Goal: Book appointment/travel/reservation

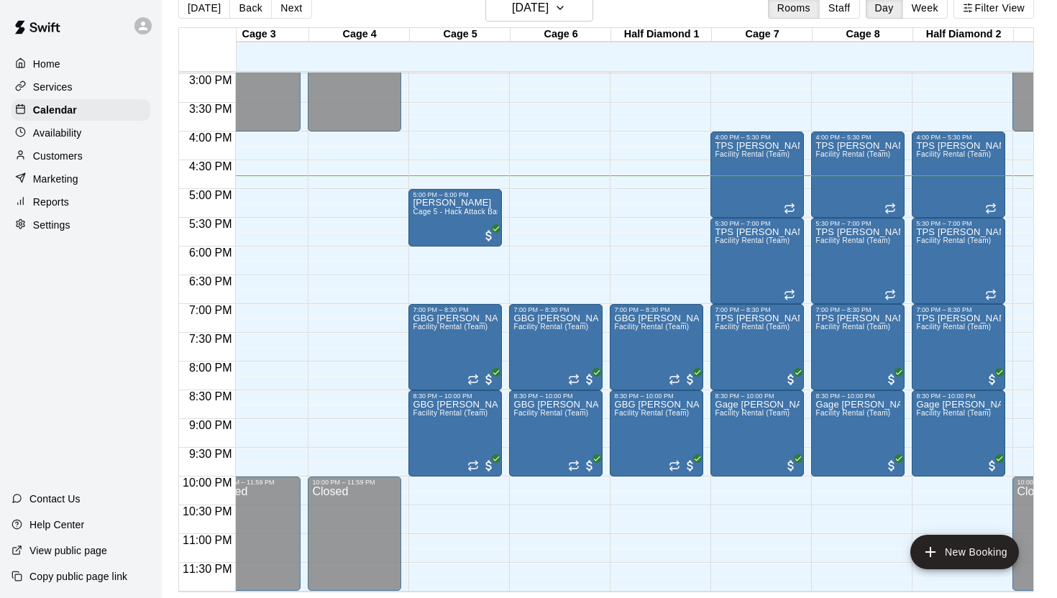
scroll to position [0, 310]
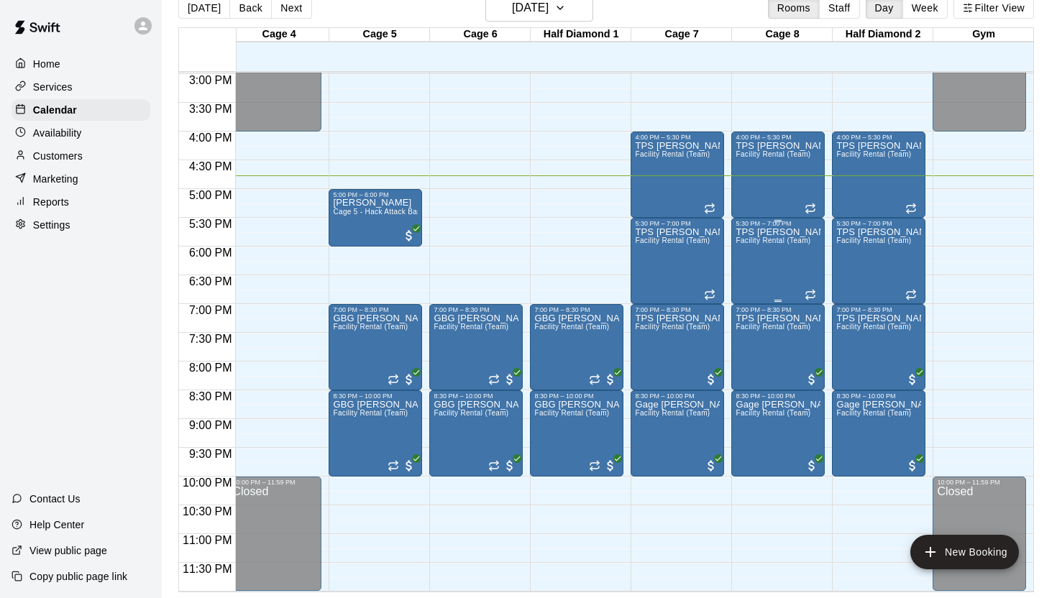
click at [792, 251] on div "TPS [PERSON_NAME] Facility Rental (Team)" at bounding box center [778, 526] width 85 height 598
click at [528, 245] on div at bounding box center [528, 299] width 1057 height 598
click at [986, 549] on button "New Booking" at bounding box center [964, 552] width 109 height 35
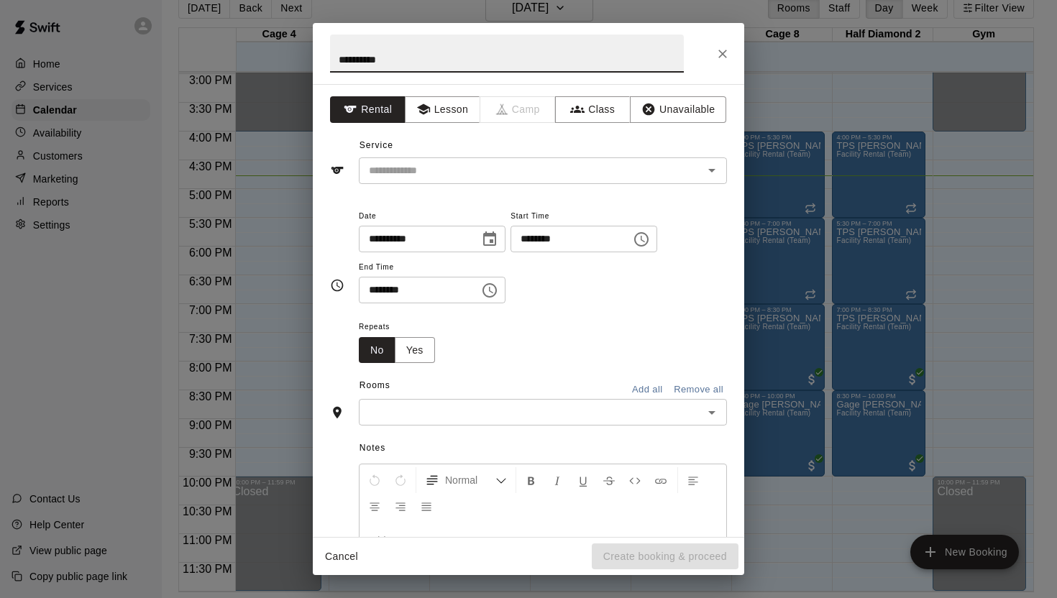
click at [341, 60] on input "*********" at bounding box center [507, 54] width 354 height 38
click at [697, 171] on icon "Clear" at bounding box center [693, 170] width 14 height 14
type input "**********"
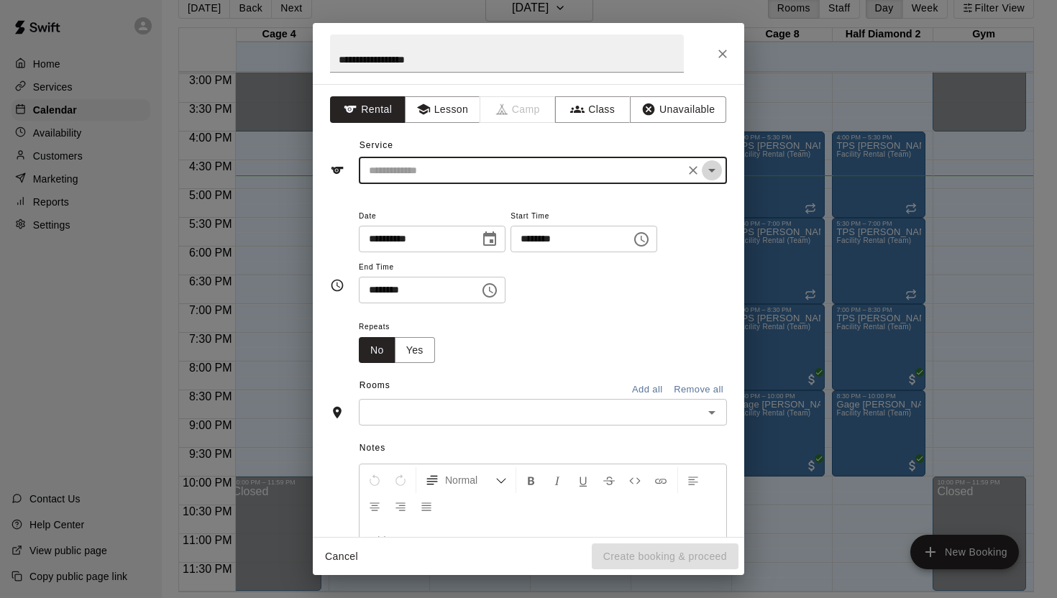
click at [716, 168] on icon "Open" at bounding box center [711, 170] width 17 height 17
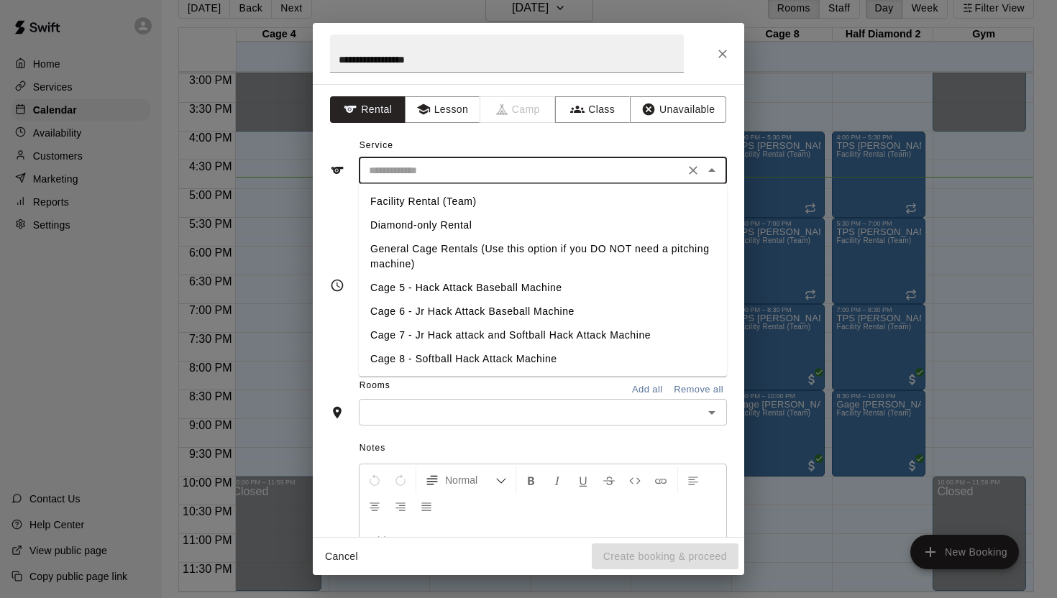
click at [480, 290] on li "Cage 5 - Hack Attack Baseball Machine" at bounding box center [543, 288] width 368 height 24
type input "**********"
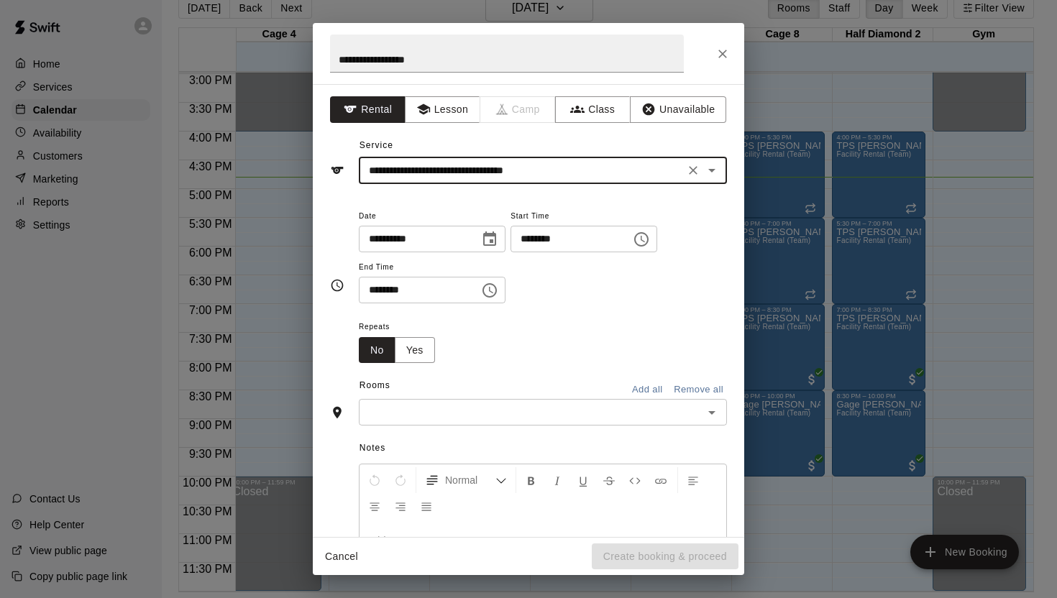
click at [649, 234] on icon "Choose time, selected time is 1:00 PM" at bounding box center [641, 239] width 17 height 17
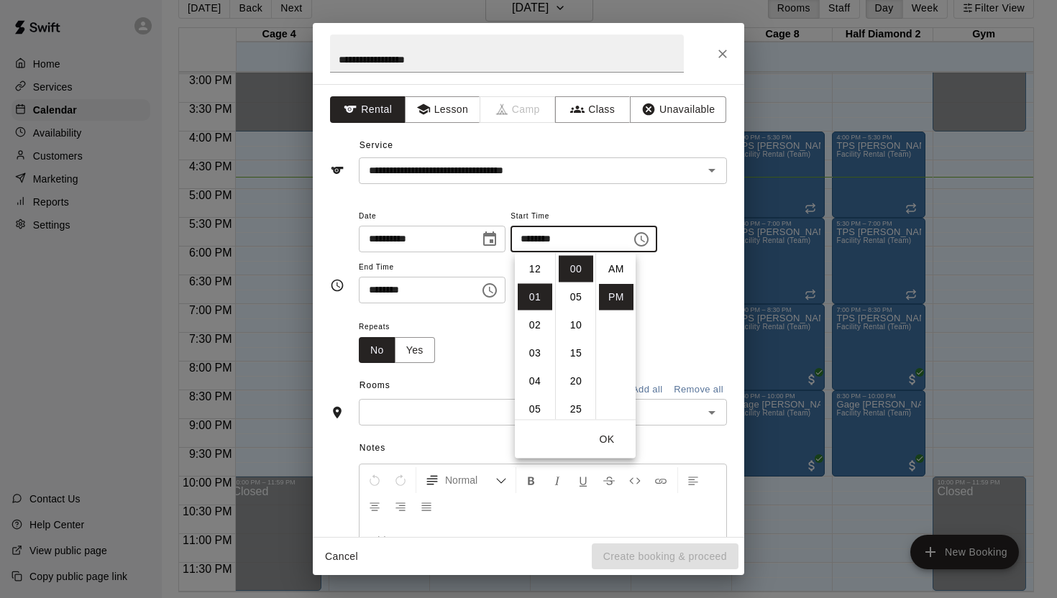
scroll to position [26, 0]
click at [572, 298] on li "05" at bounding box center [576, 297] width 35 height 27
click at [533, 378] on li "05" at bounding box center [535, 381] width 35 height 27
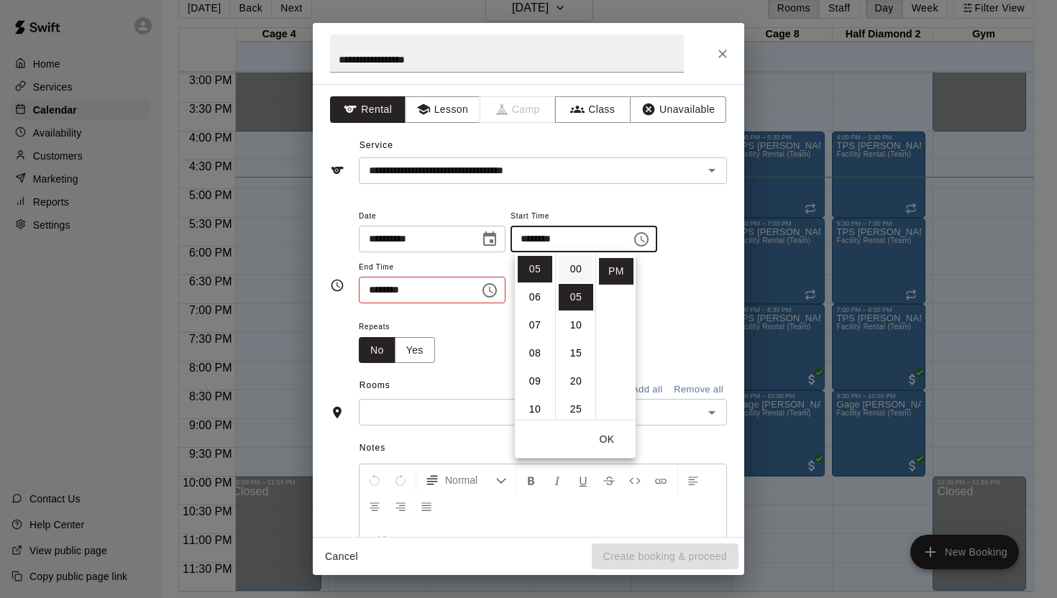
click at [580, 260] on li "00" at bounding box center [576, 269] width 35 height 27
type input "********"
click at [606, 438] on button "OK" at bounding box center [607, 439] width 46 height 27
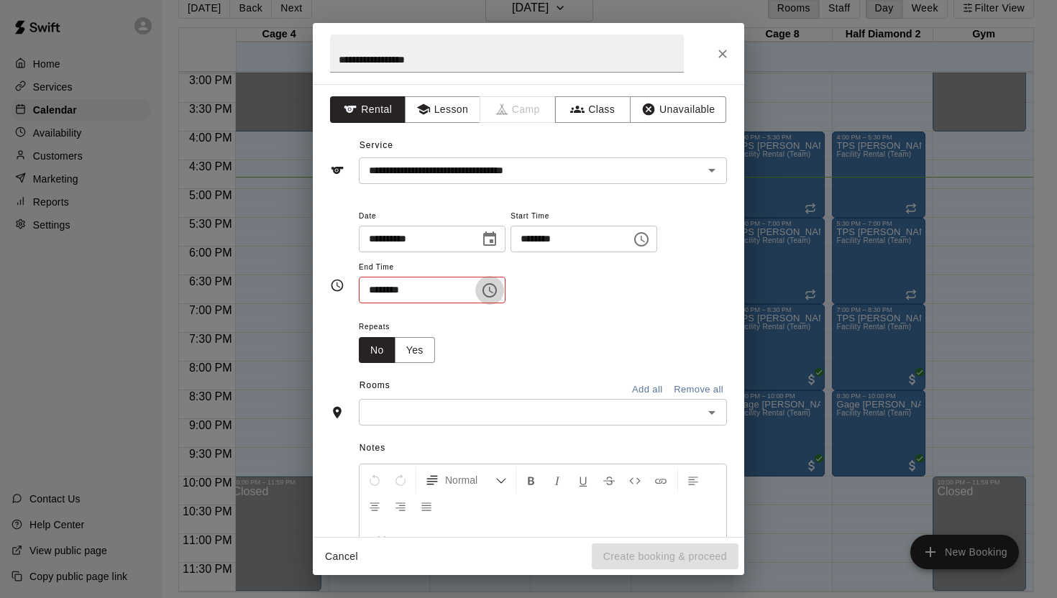
click at [493, 288] on icon "Choose time, selected time is 1:30 PM" at bounding box center [489, 290] width 17 height 17
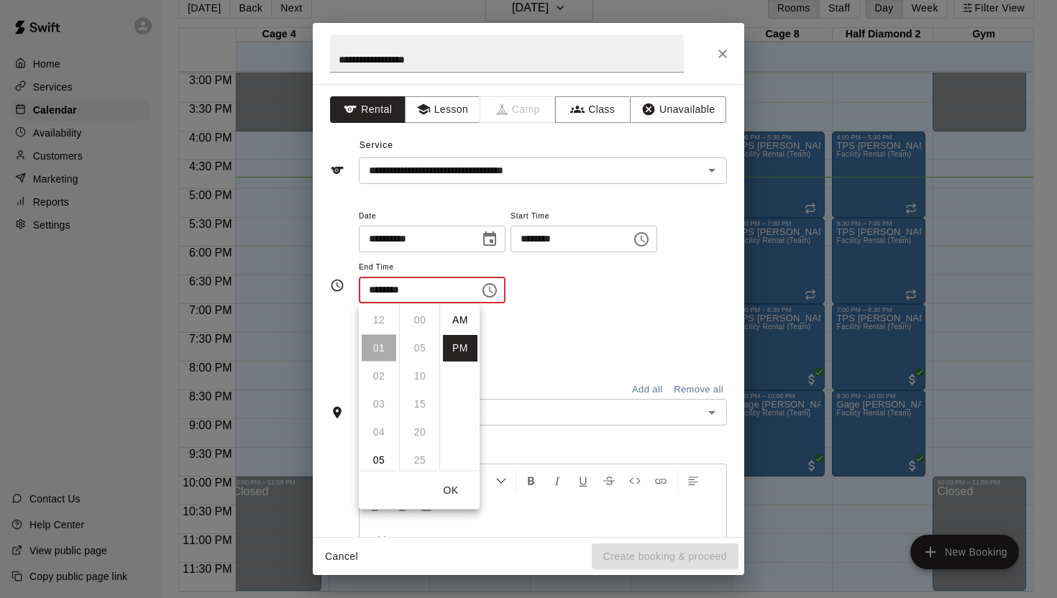
scroll to position [26, 0]
click at [381, 430] on li "05" at bounding box center [379, 432] width 35 height 27
type input "********"
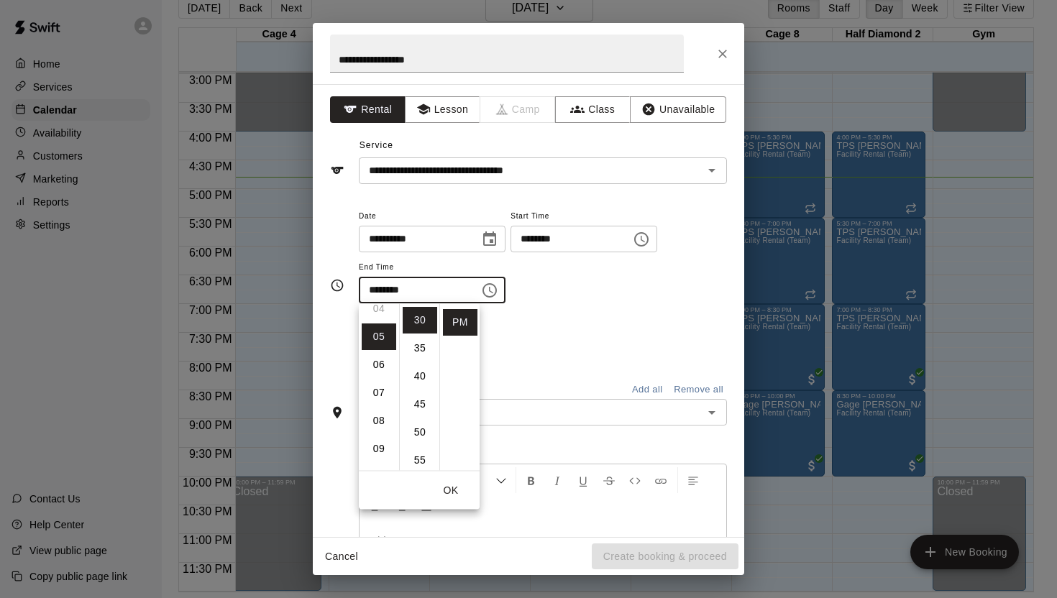
scroll to position [140, 0]
click at [650, 238] on icon "Choose time, selected time is 5:00 PM" at bounding box center [641, 239] width 17 height 17
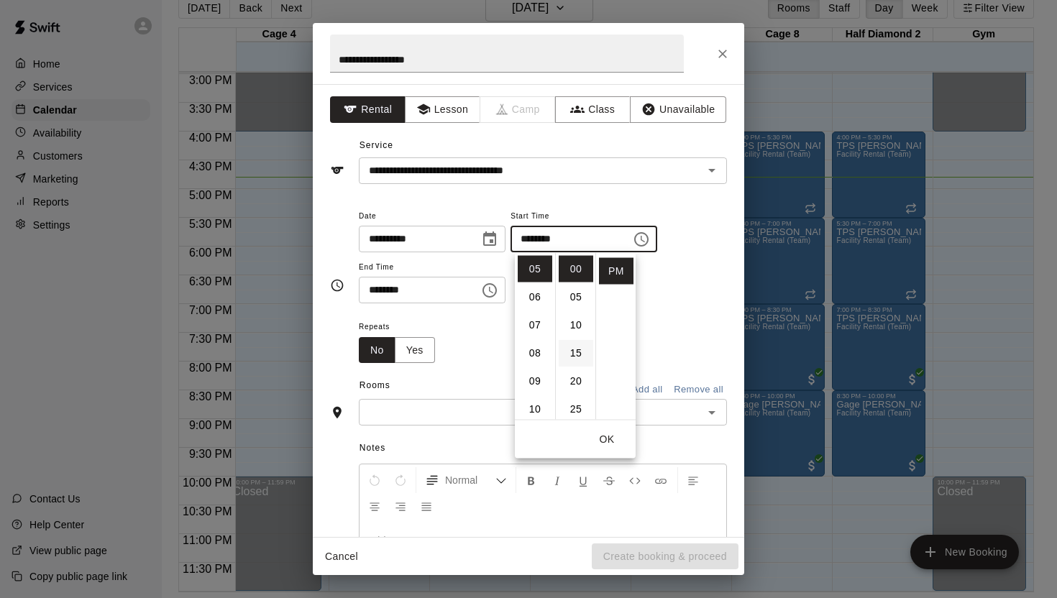
scroll to position [90, 0]
click at [574, 344] on li "30" at bounding box center [576, 347] width 35 height 27
type input "********"
click at [495, 288] on icon "Choose time, selected time is 5:30 PM" at bounding box center [489, 290] width 17 height 17
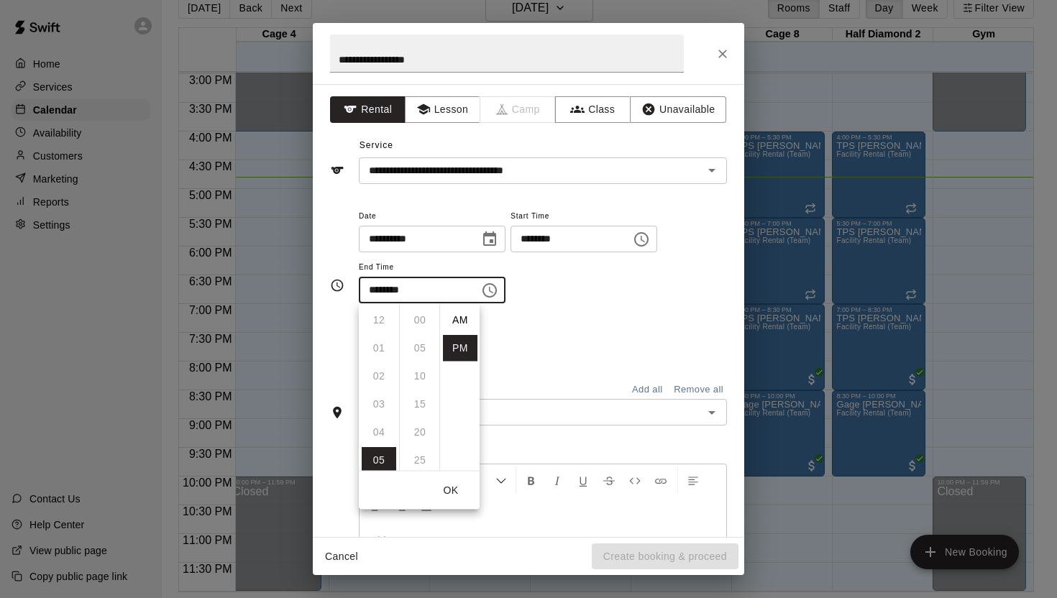
scroll to position [26, 0]
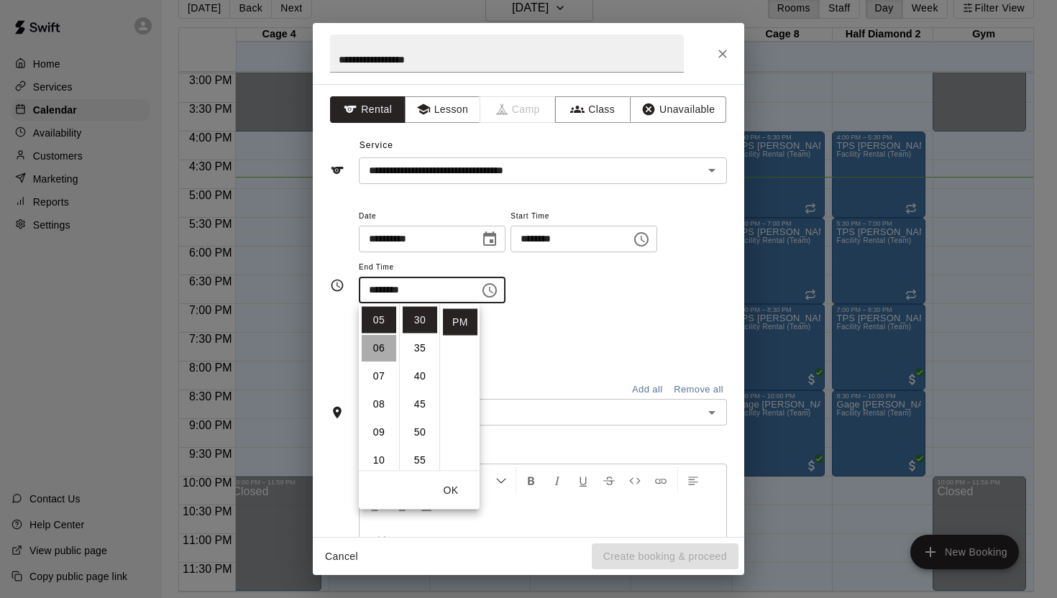
click at [378, 349] on li "06" at bounding box center [379, 348] width 35 height 27
type input "********"
click at [450, 490] on button "OK" at bounding box center [451, 490] width 46 height 27
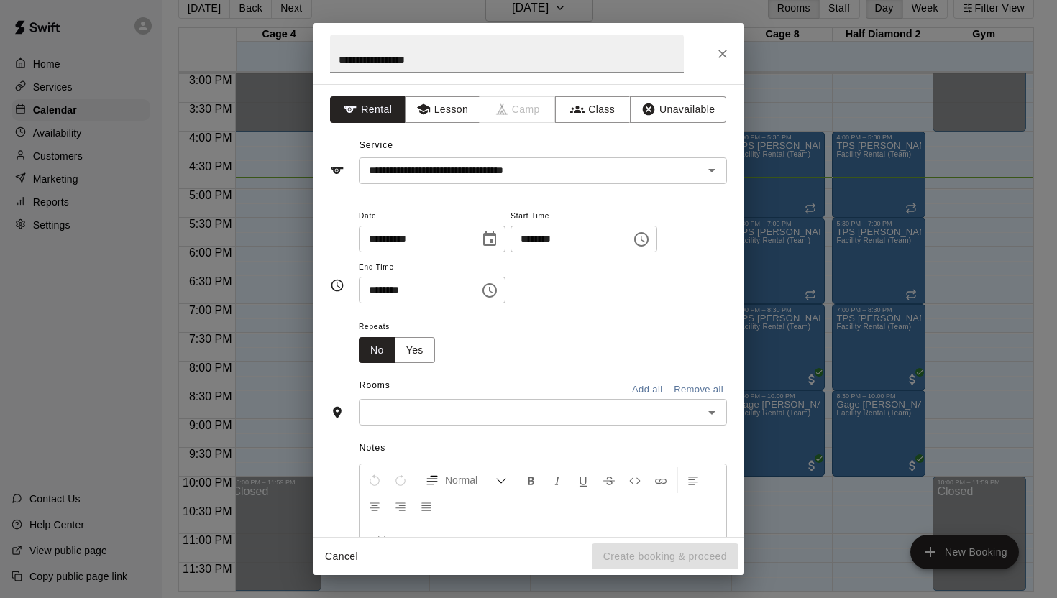
click at [539, 406] on input "text" at bounding box center [531, 412] width 336 height 18
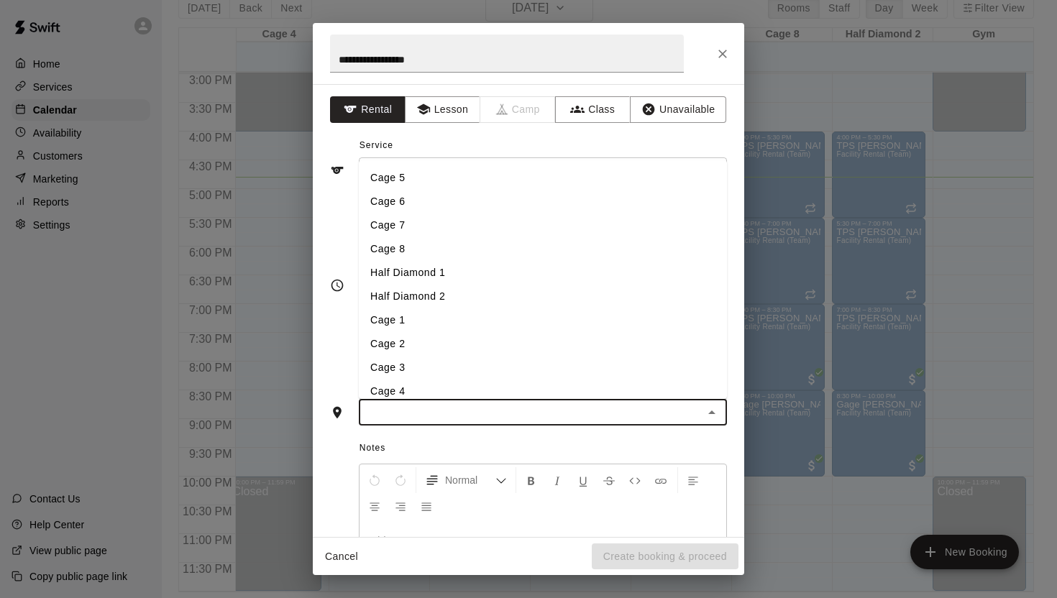
click at [452, 178] on li "Cage 5" at bounding box center [543, 178] width 368 height 24
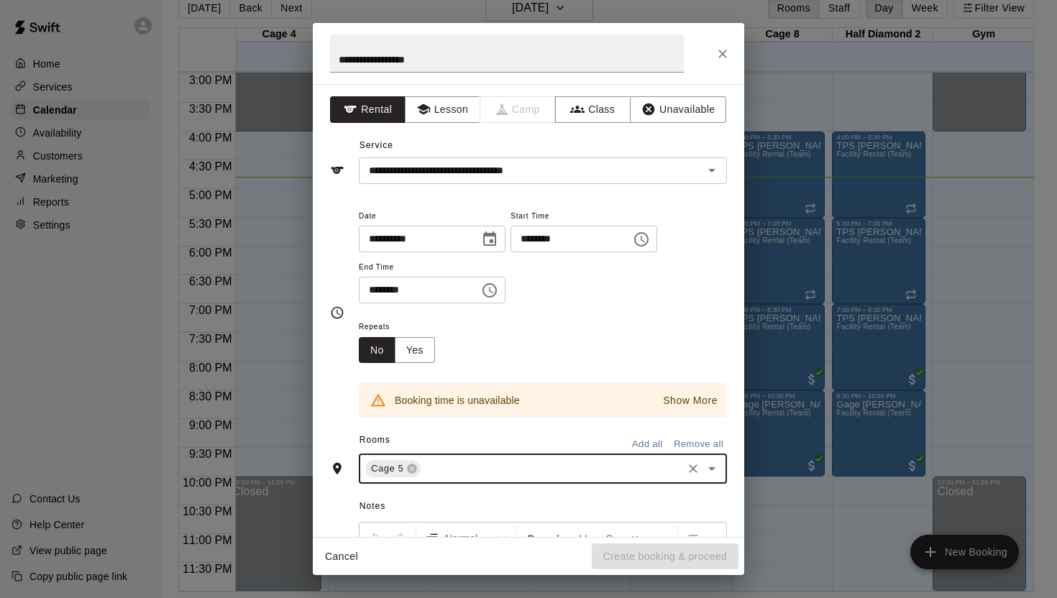
click at [710, 473] on icon "Open" at bounding box center [711, 468] width 17 height 17
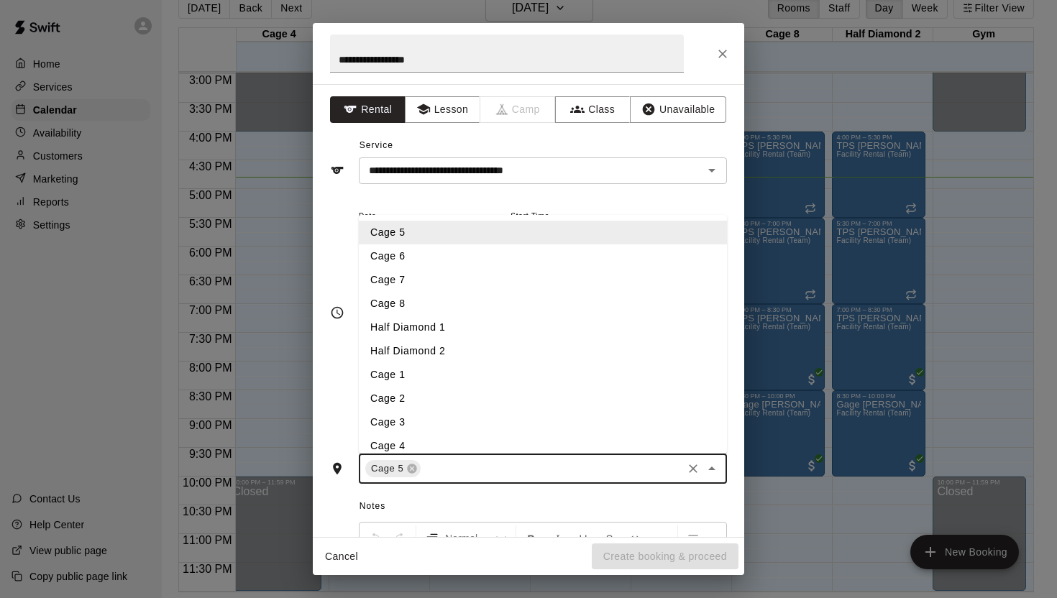
click at [427, 255] on li "Cage 6" at bounding box center [543, 256] width 368 height 24
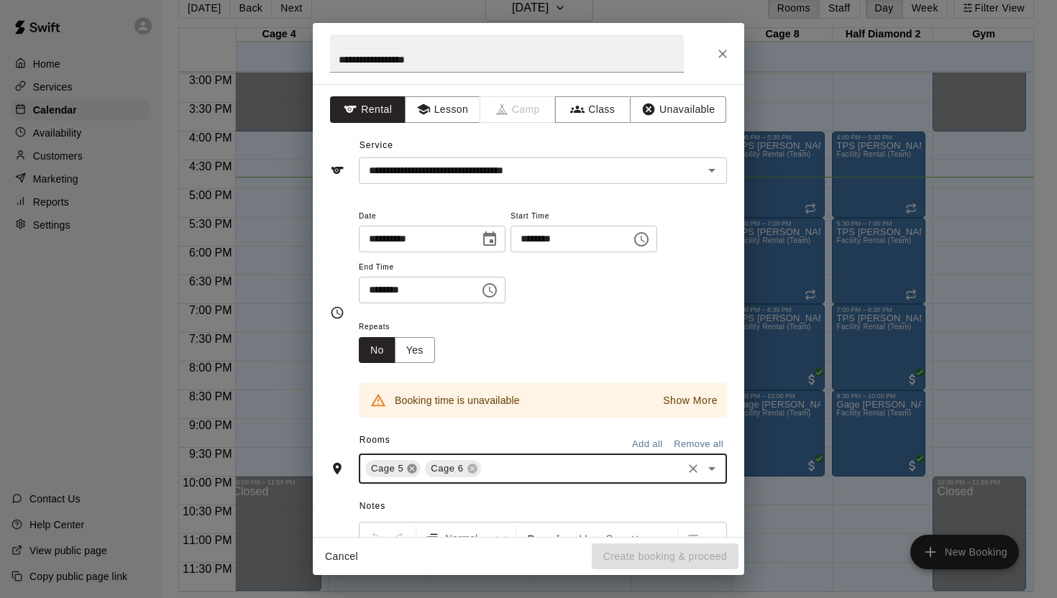
click at [411, 468] on icon at bounding box center [412, 469] width 12 height 12
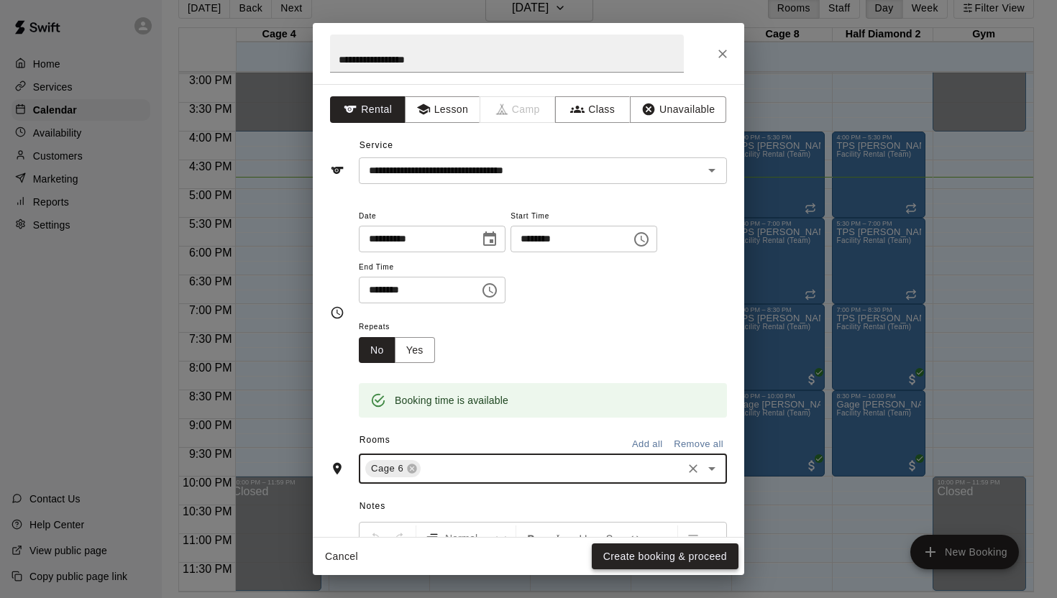
click at [664, 556] on button "Create booking & proceed" at bounding box center [665, 557] width 147 height 27
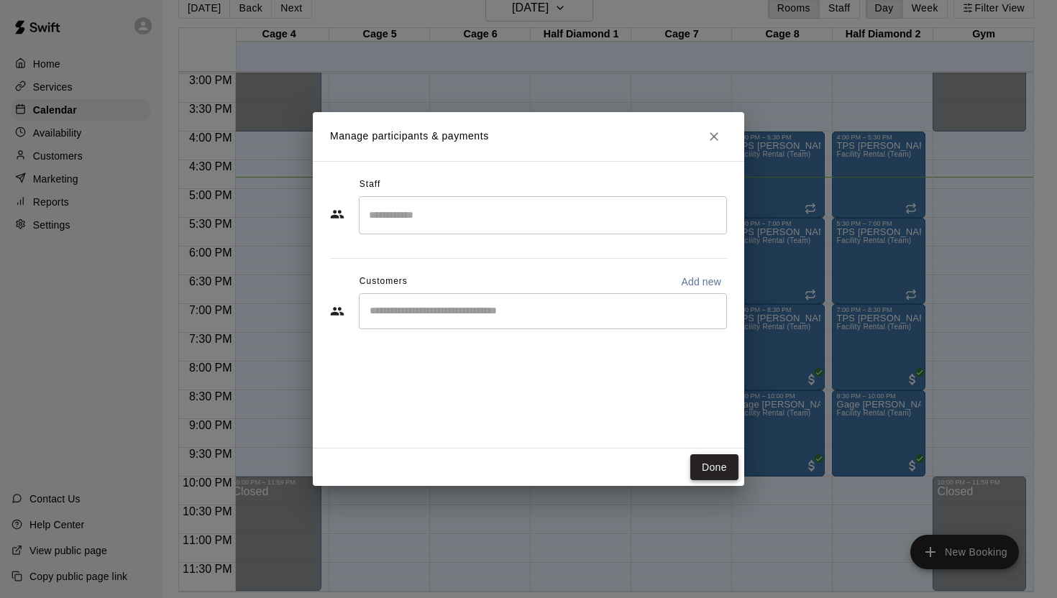
click at [716, 476] on button "Done" at bounding box center [714, 467] width 48 height 27
